Goal: Information Seeking & Learning: Learn about a topic

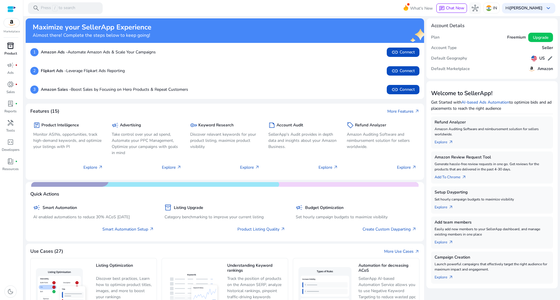
click at [13, 49] on span "inventory_2" at bounding box center [10, 45] width 7 height 7
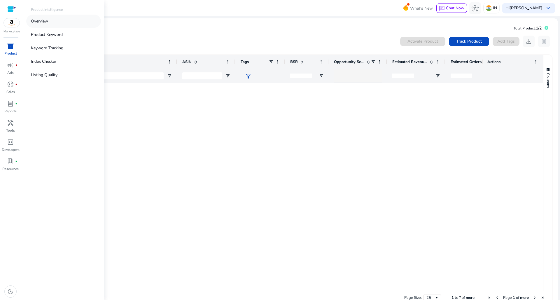
click at [44, 23] on p "Overview" at bounding box center [39, 21] width 17 height 6
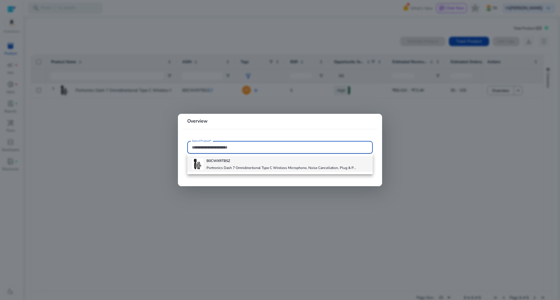
click at [253, 163] on div "B0CWXRTBSZ Portronics Dash 7 Omnidirectional Type C Wireless Microphone, Noise …" at bounding box center [281, 164] width 150 height 16
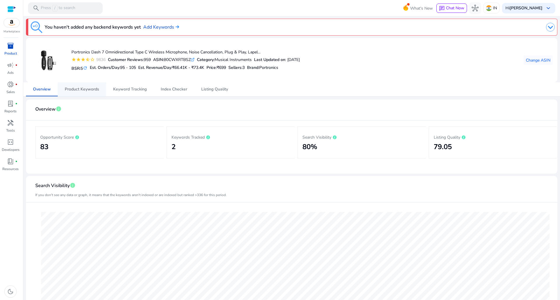
click at [78, 91] on span "Product Keywords" at bounding box center [82, 89] width 34 height 4
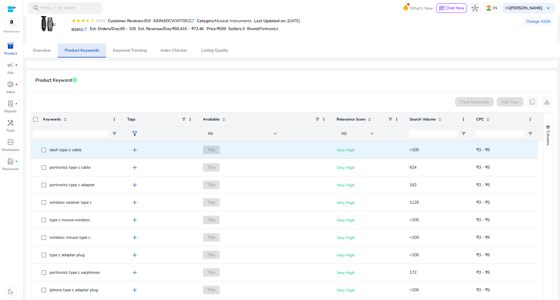
scroll to position [18, 0]
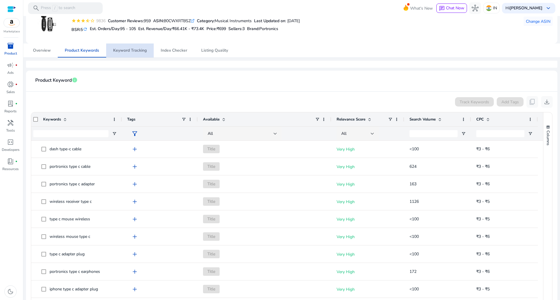
click at [132, 52] on span "Keyword Tracking" at bounding box center [130, 50] width 34 height 4
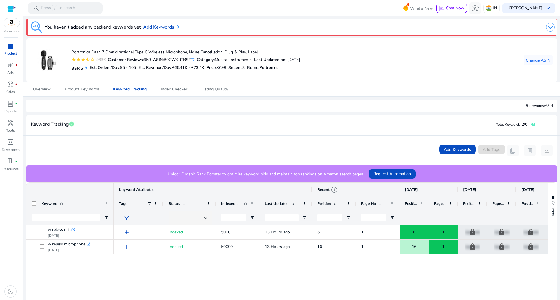
scroll to position [28, 0]
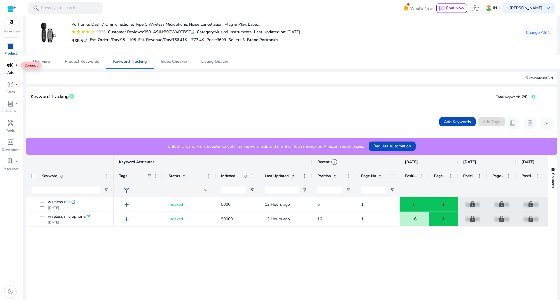
click at [13, 65] on span "campaign" at bounding box center [10, 64] width 7 height 7
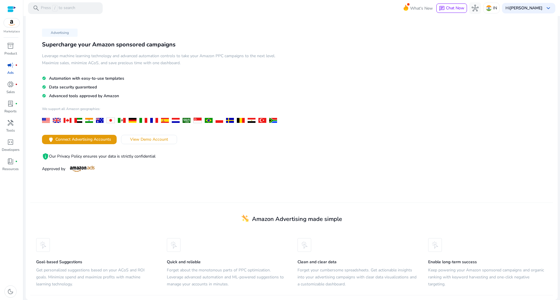
scroll to position [10, 0]
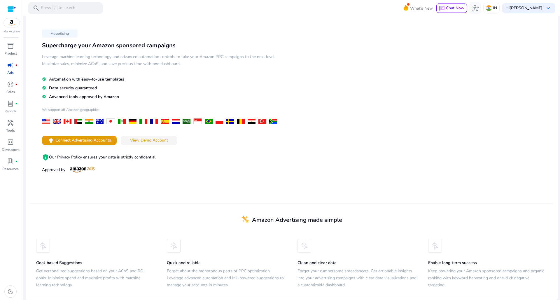
click at [161, 141] on span "View Demo Account" at bounding box center [149, 140] width 38 height 6
